Goal: Find specific page/section: Find specific page/section

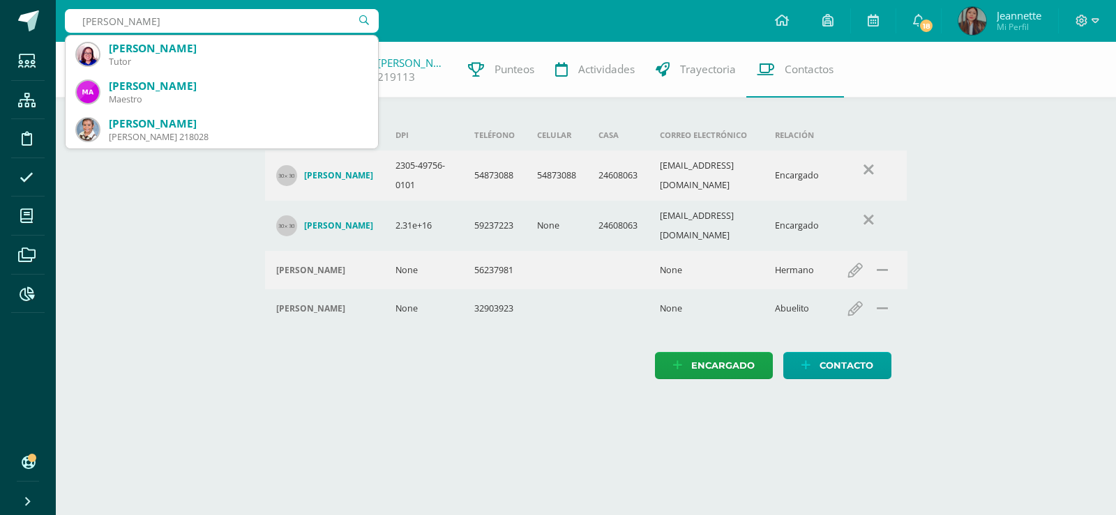
type input "[PERSON_NAME]"
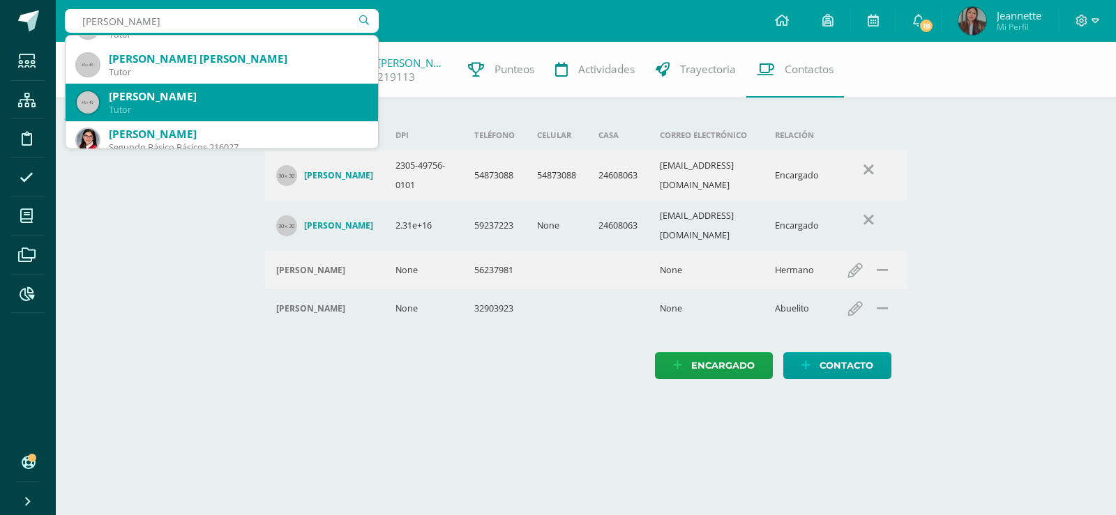
scroll to position [140, 0]
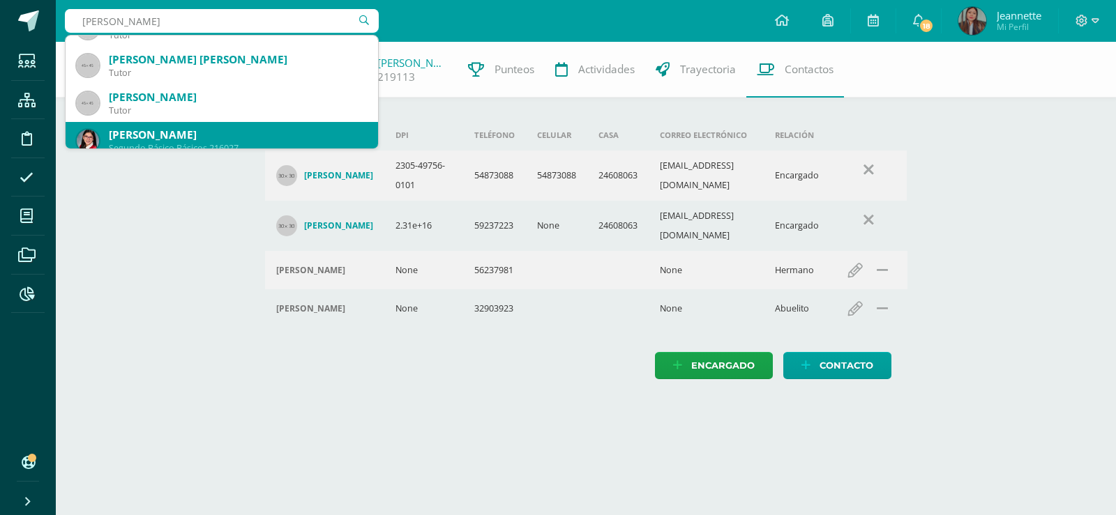
click at [235, 130] on div "[PERSON_NAME]" at bounding box center [238, 135] width 258 height 15
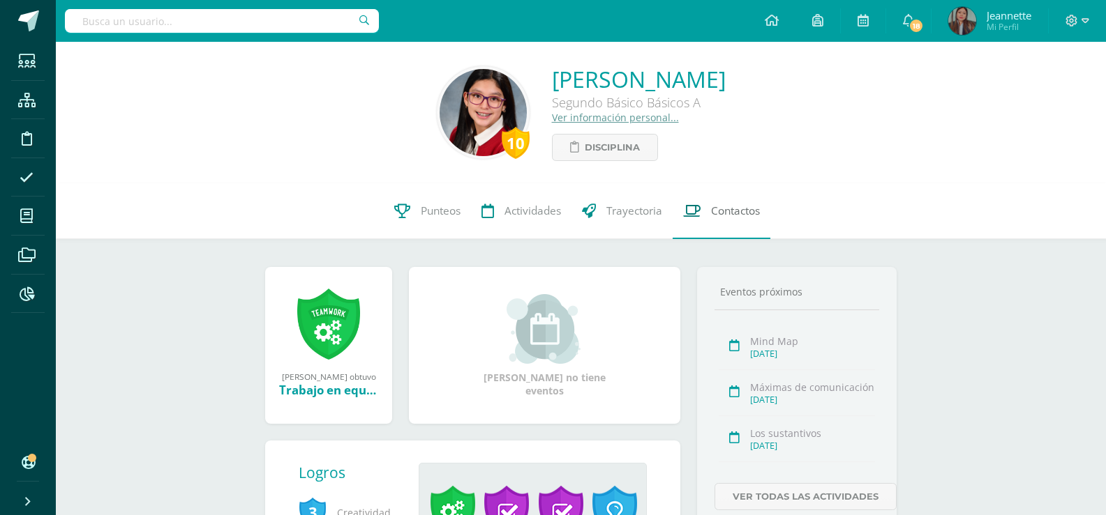
click at [720, 214] on span "Contactos" at bounding box center [735, 211] width 49 height 15
